Goal: Information Seeking & Learning: Learn about a topic

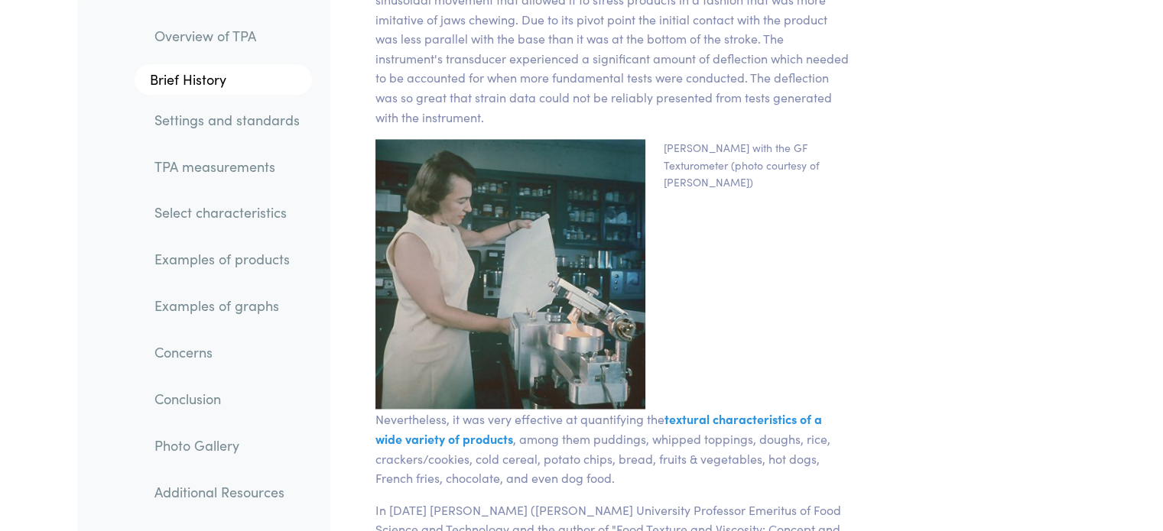
scroll to position [2981, 0]
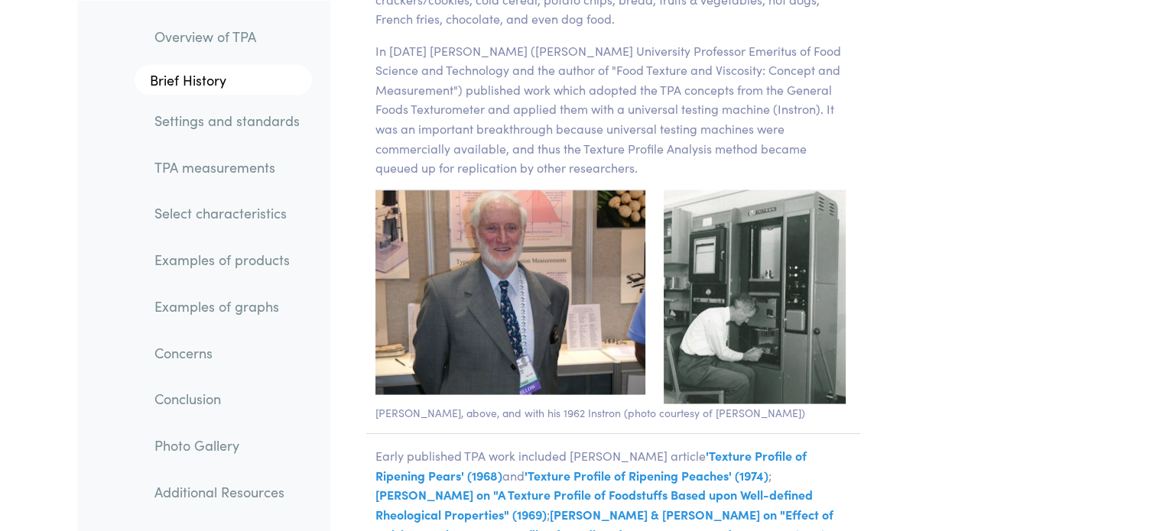
click at [266, 167] on link "TPA measurements" at bounding box center [227, 166] width 170 height 35
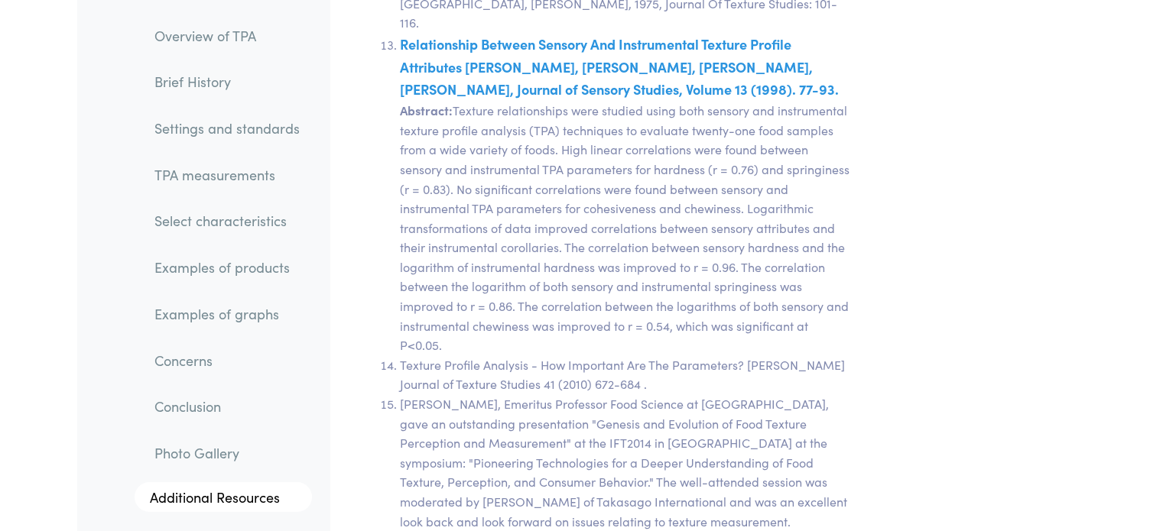
scroll to position [29073, 0]
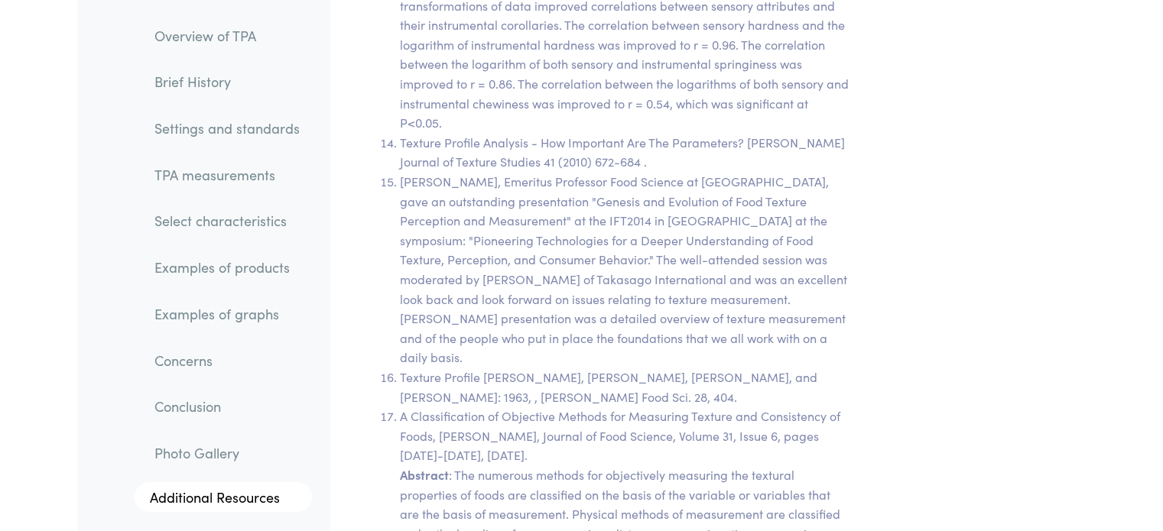
click at [239, 223] on link "Select characteristics" at bounding box center [227, 221] width 170 height 35
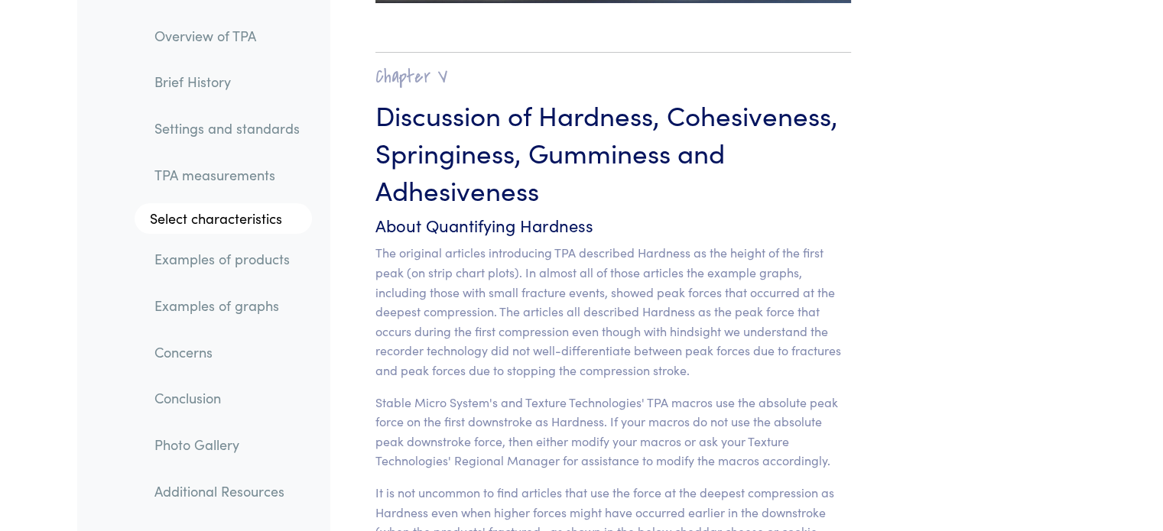
scroll to position [11896, 0]
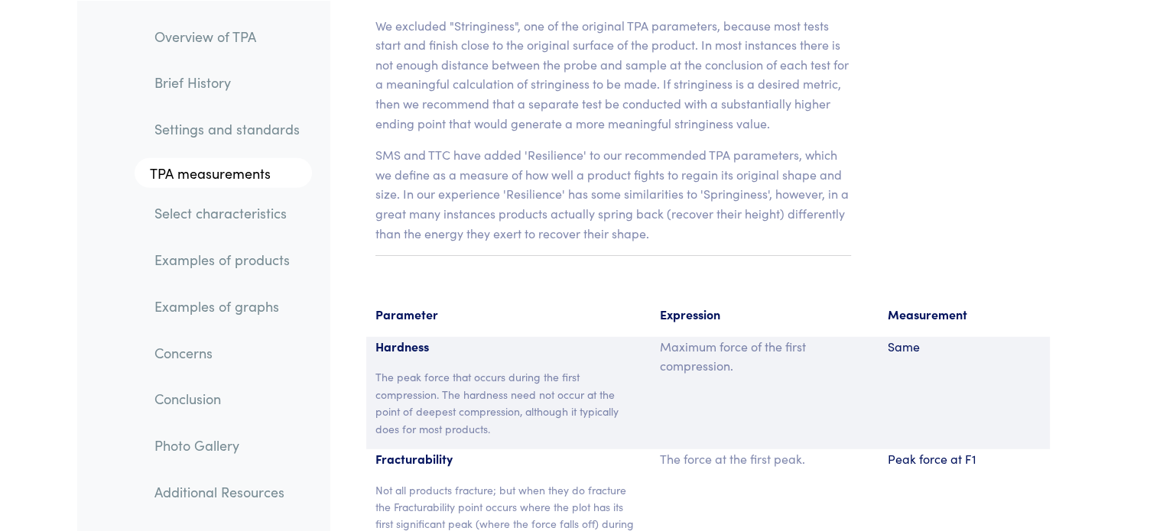
click at [215, 125] on link "Settings and standards" at bounding box center [227, 128] width 170 height 35
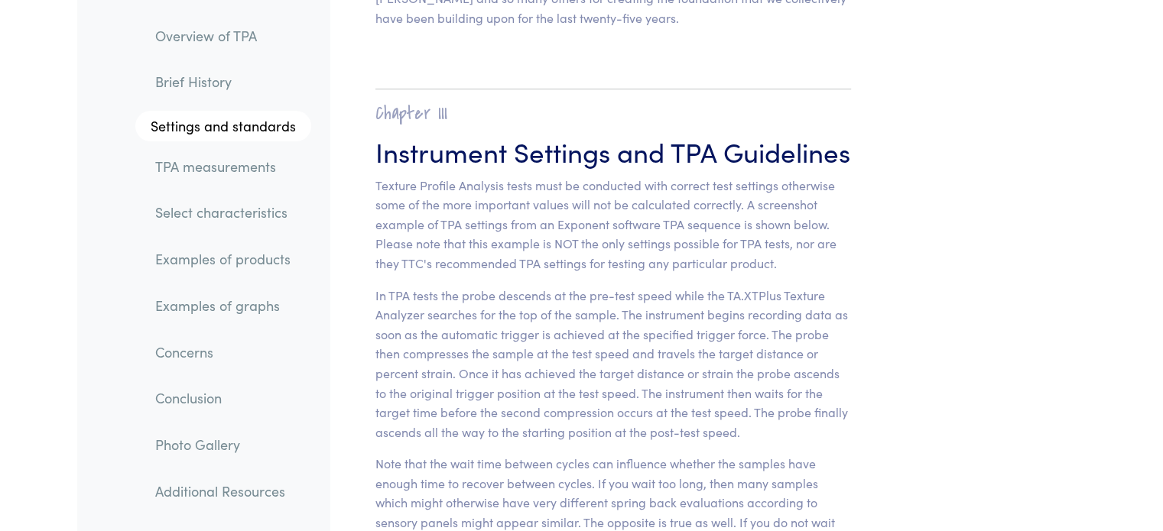
scroll to position [6062, 0]
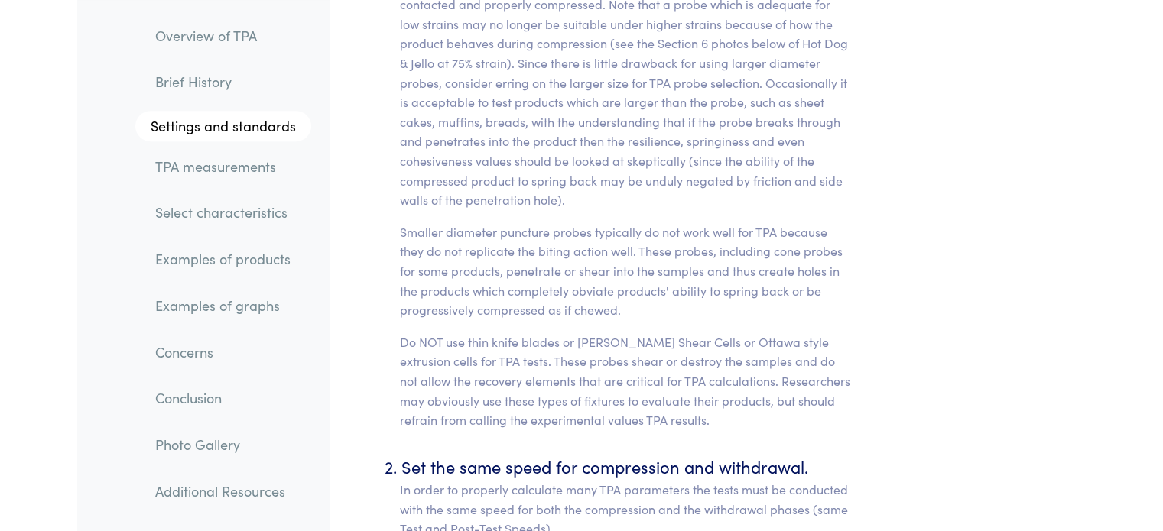
click at [238, 34] on link "Overview of TPA" at bounding box center [227, 35] width 168 height 35
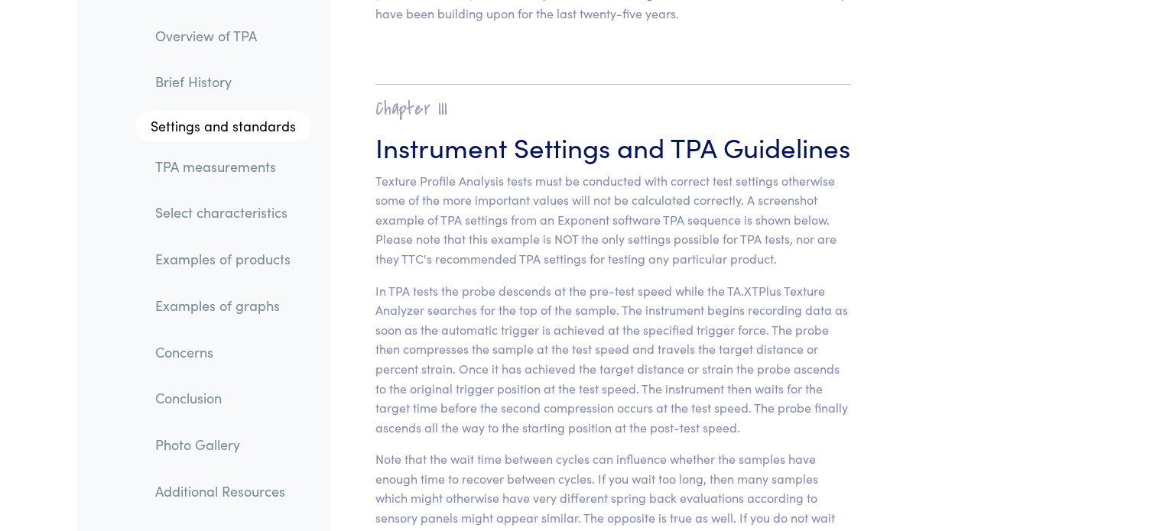
click at [251, 216] on link "Select characteristics" at bounding box center [227, 213] width 168 height 35
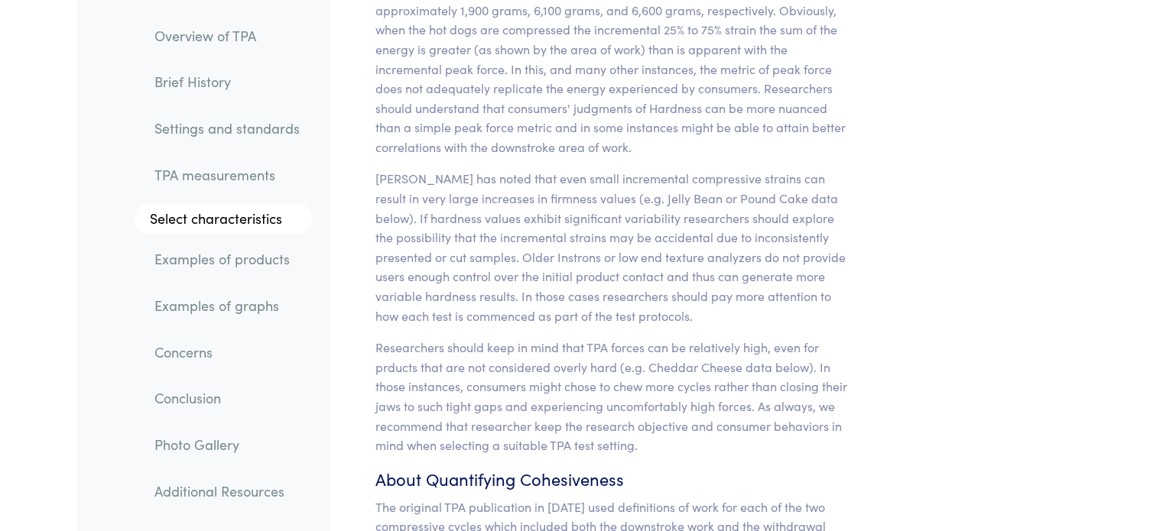
scroll to position [12355, 0]
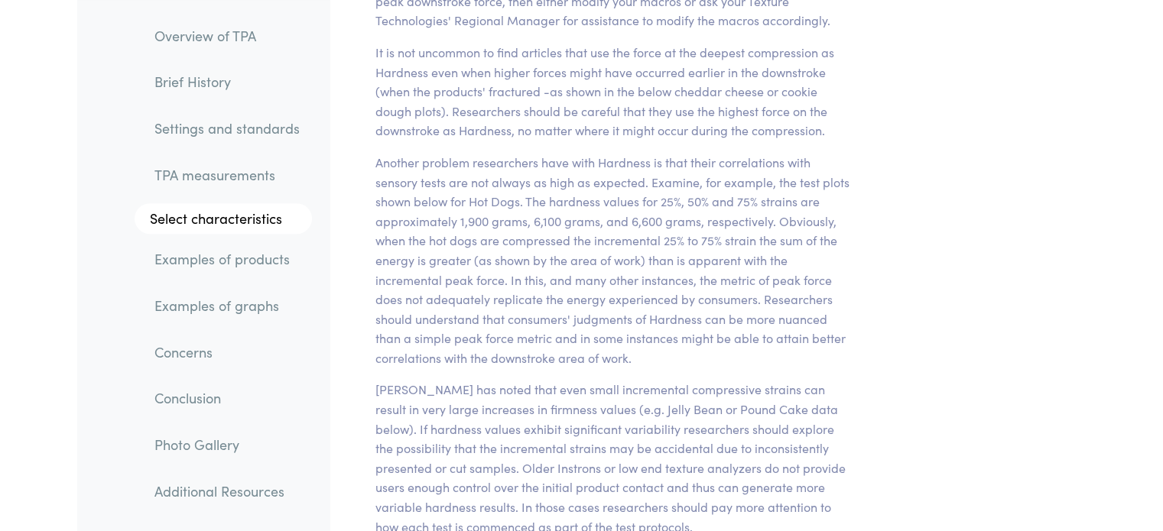
click at [245, 180] on link "TPA measurements" at bounding box center [227, 174] width 170 height 35
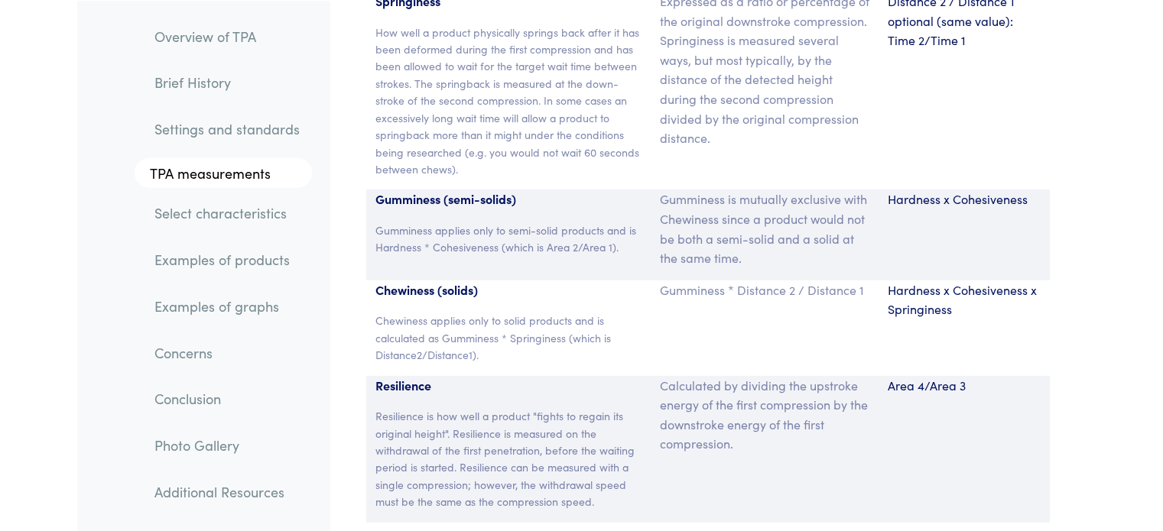
scroll to position [11186, 0]
